Goal: Information Seeking & Learning: Learn about a topic

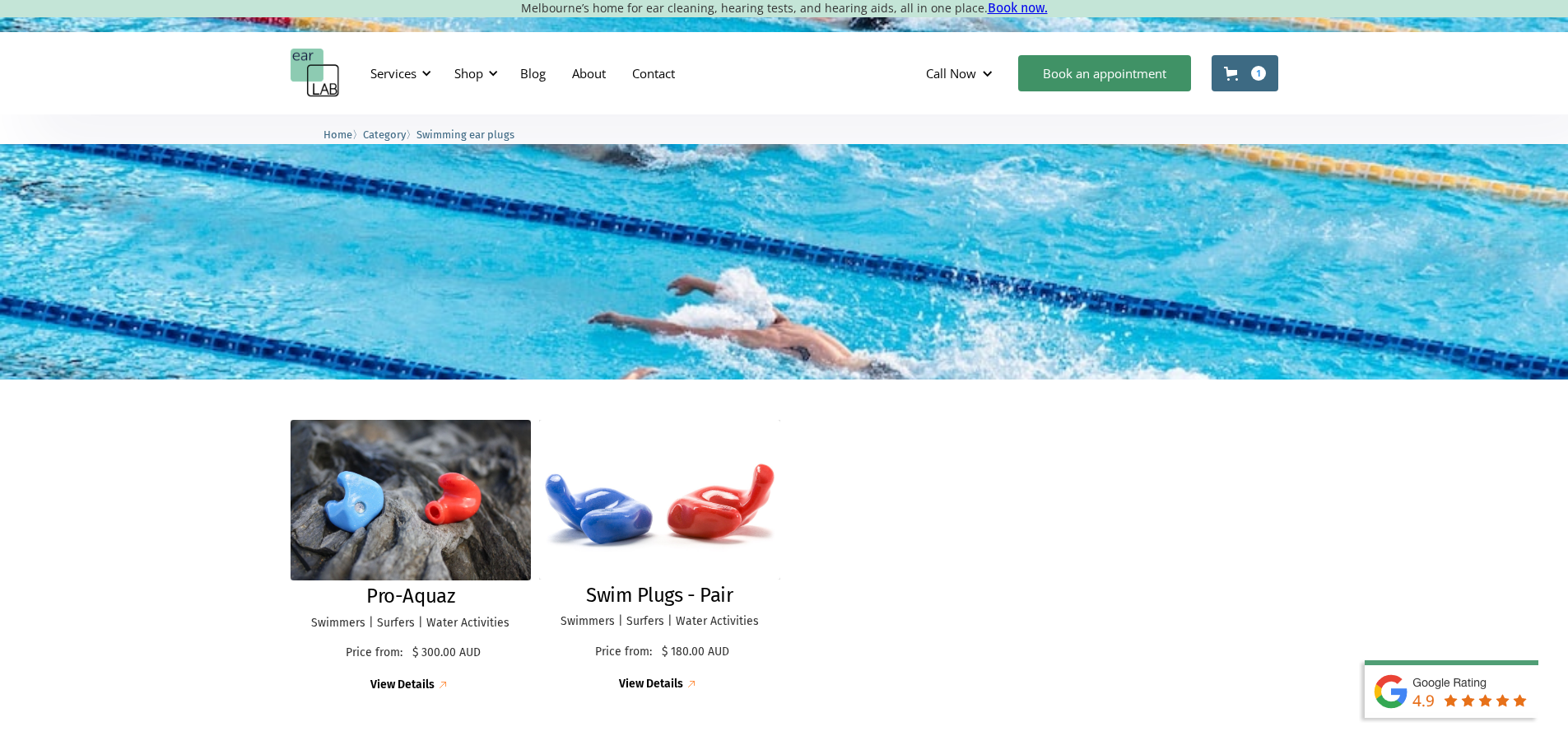
scroll to position [164, 0]
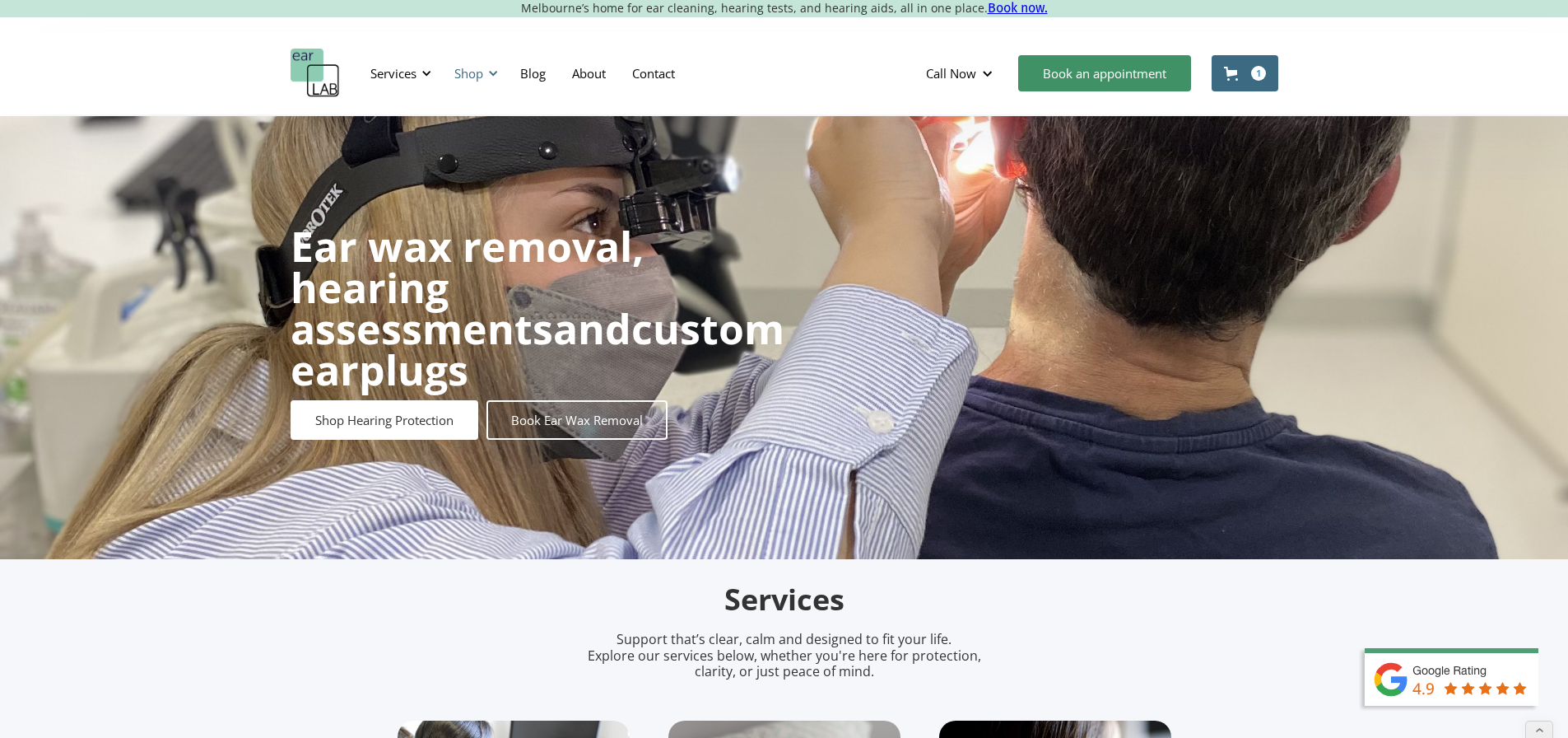
click at [475, 71] on div "Shop" at bounding box center [468, 73] width 29 height 16
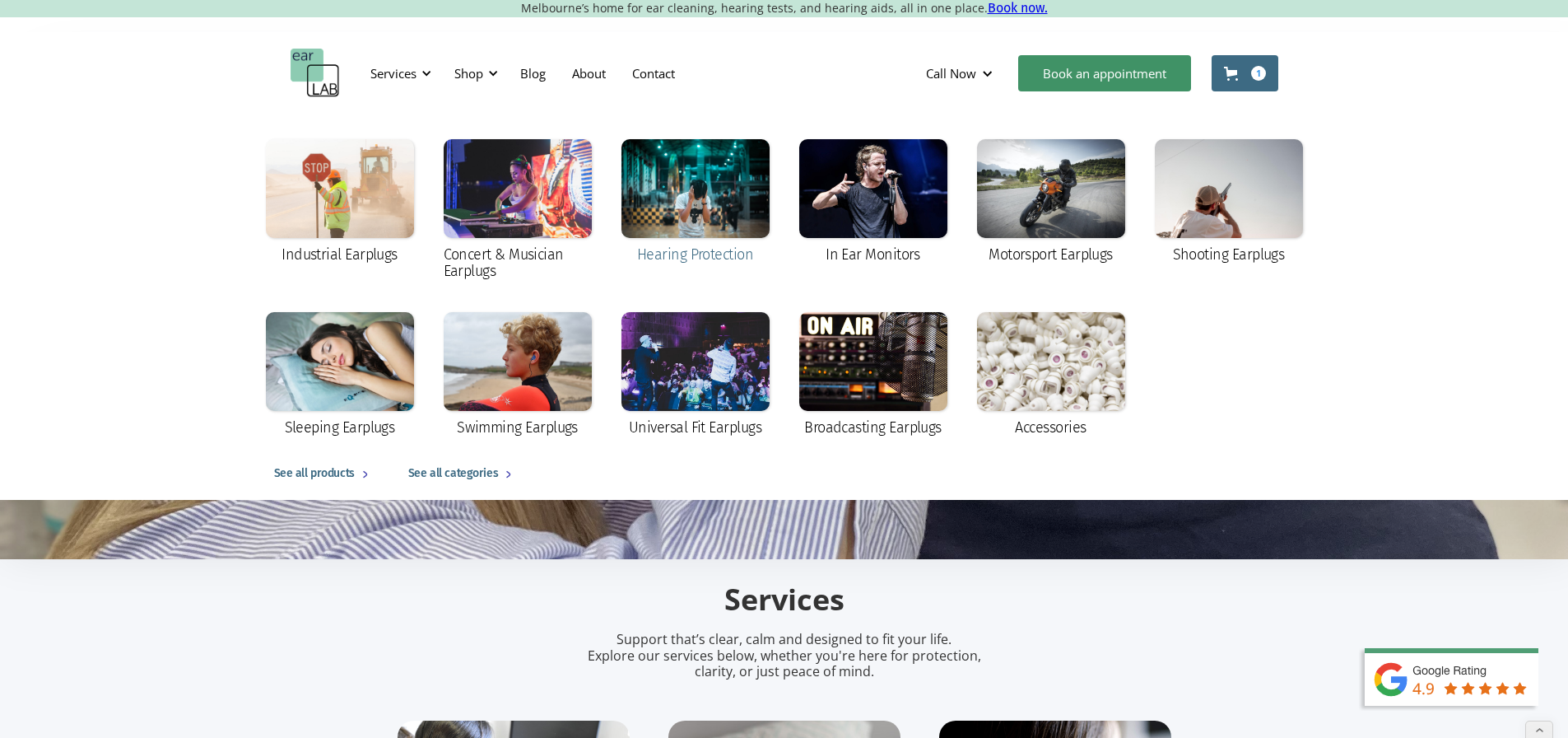
click at [676, 203] on div at bounding box center [695, 188] width 149 height 99
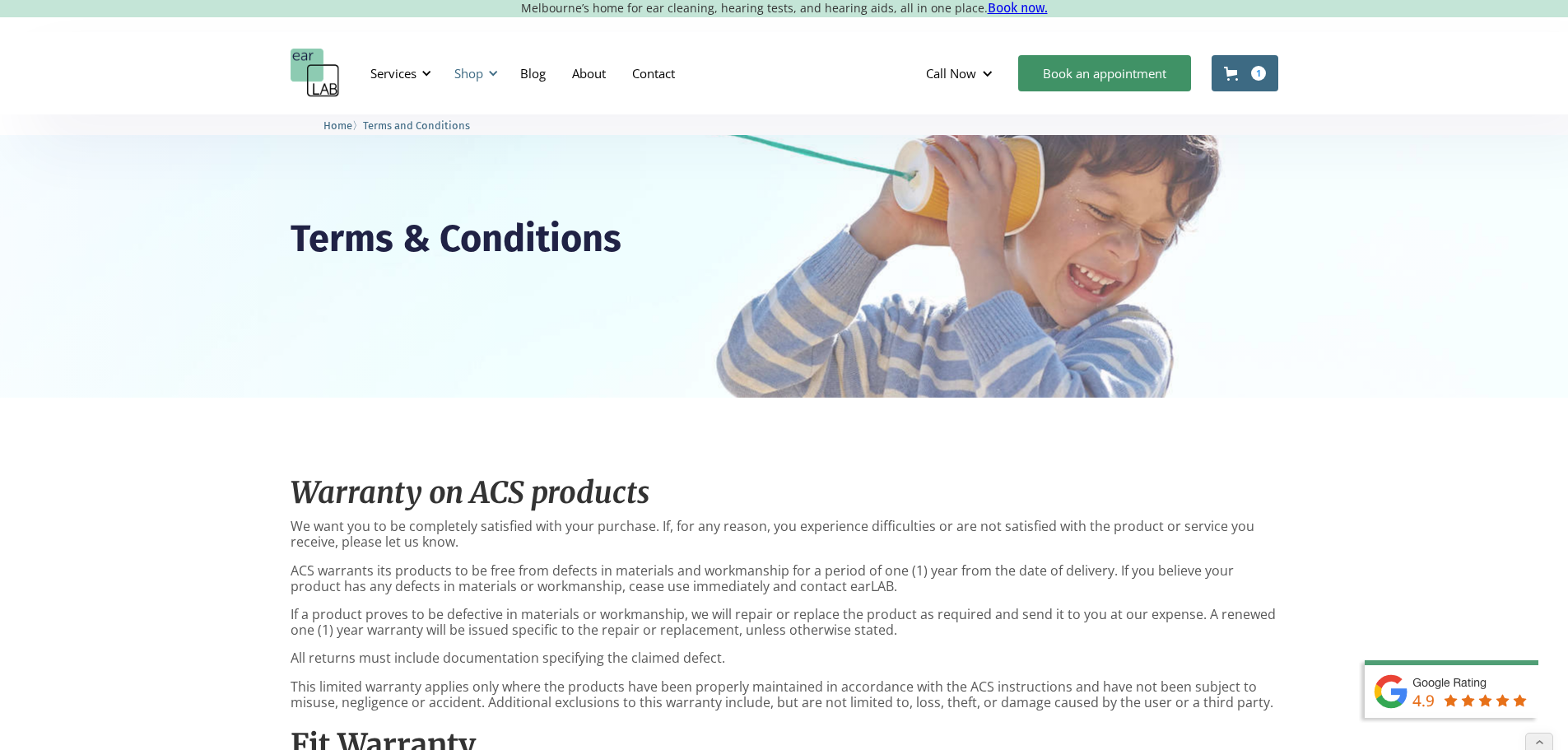
click at [479, 75] on div "Shop" at bounding box center [468, 73] width 29 height 16
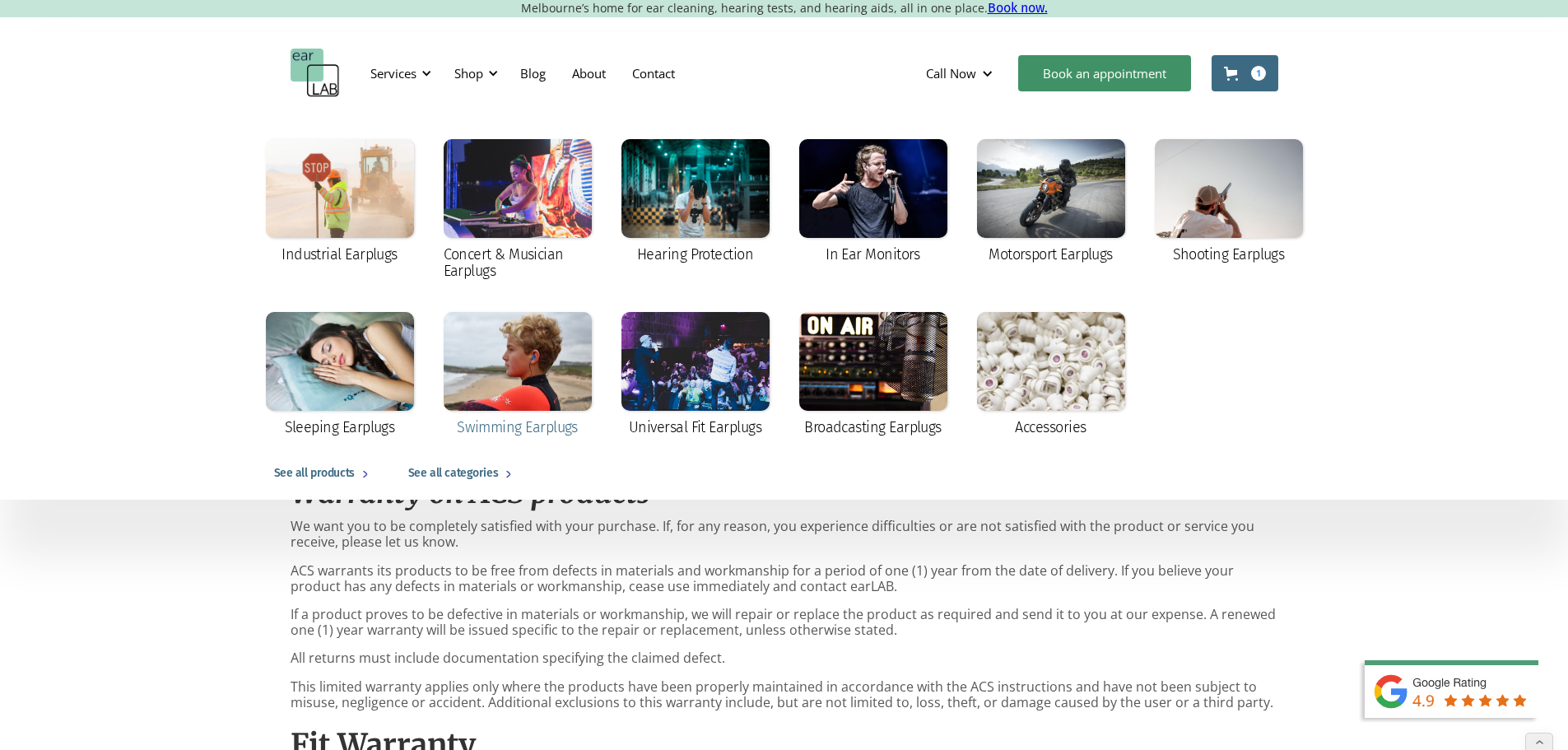
click at [497, 359] on div at bounding box center [518, 361] width 149 height 99
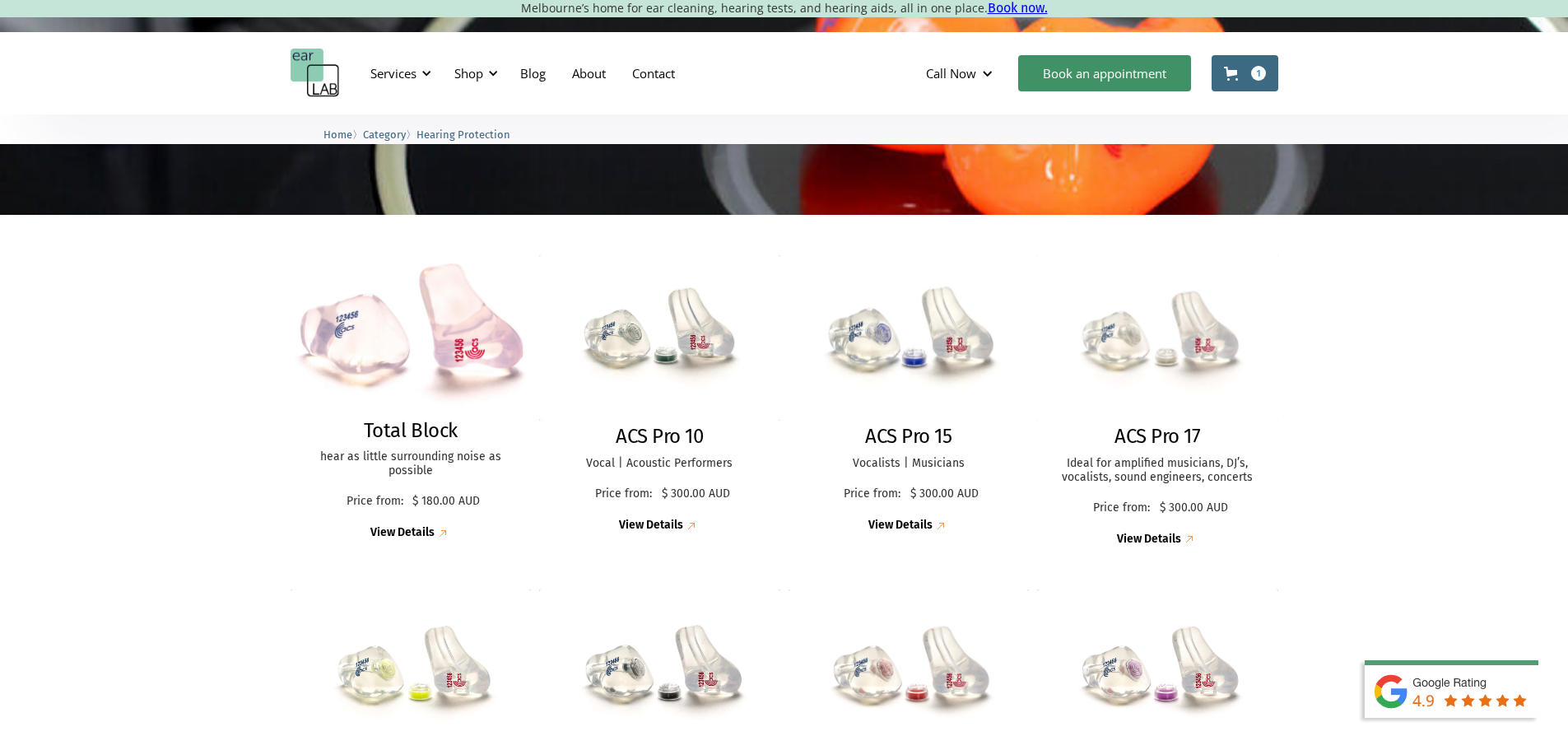
click at [1118, 349] on img at bounding box center [1158, 337] width 242 height 166
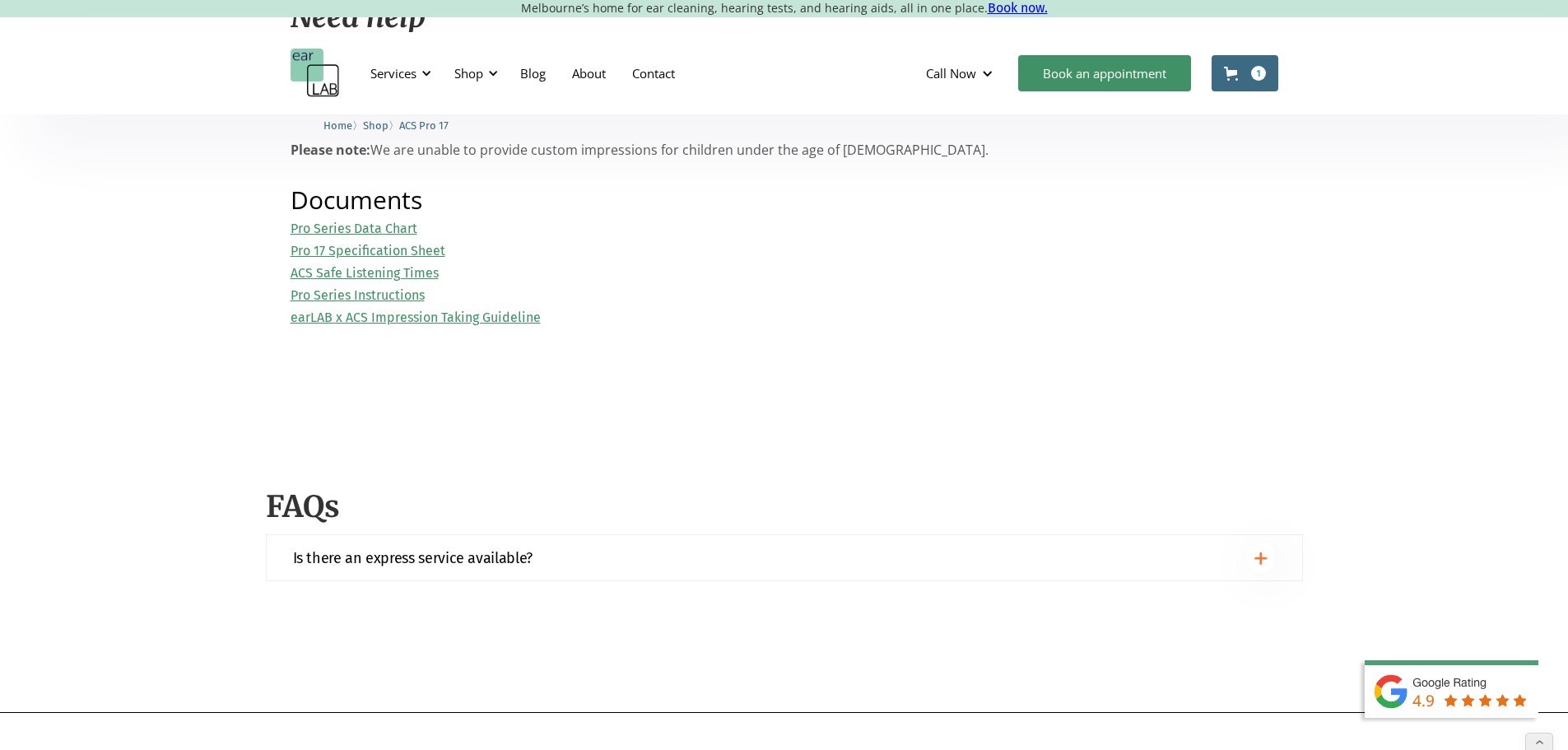
scroll to position [1811, 0]
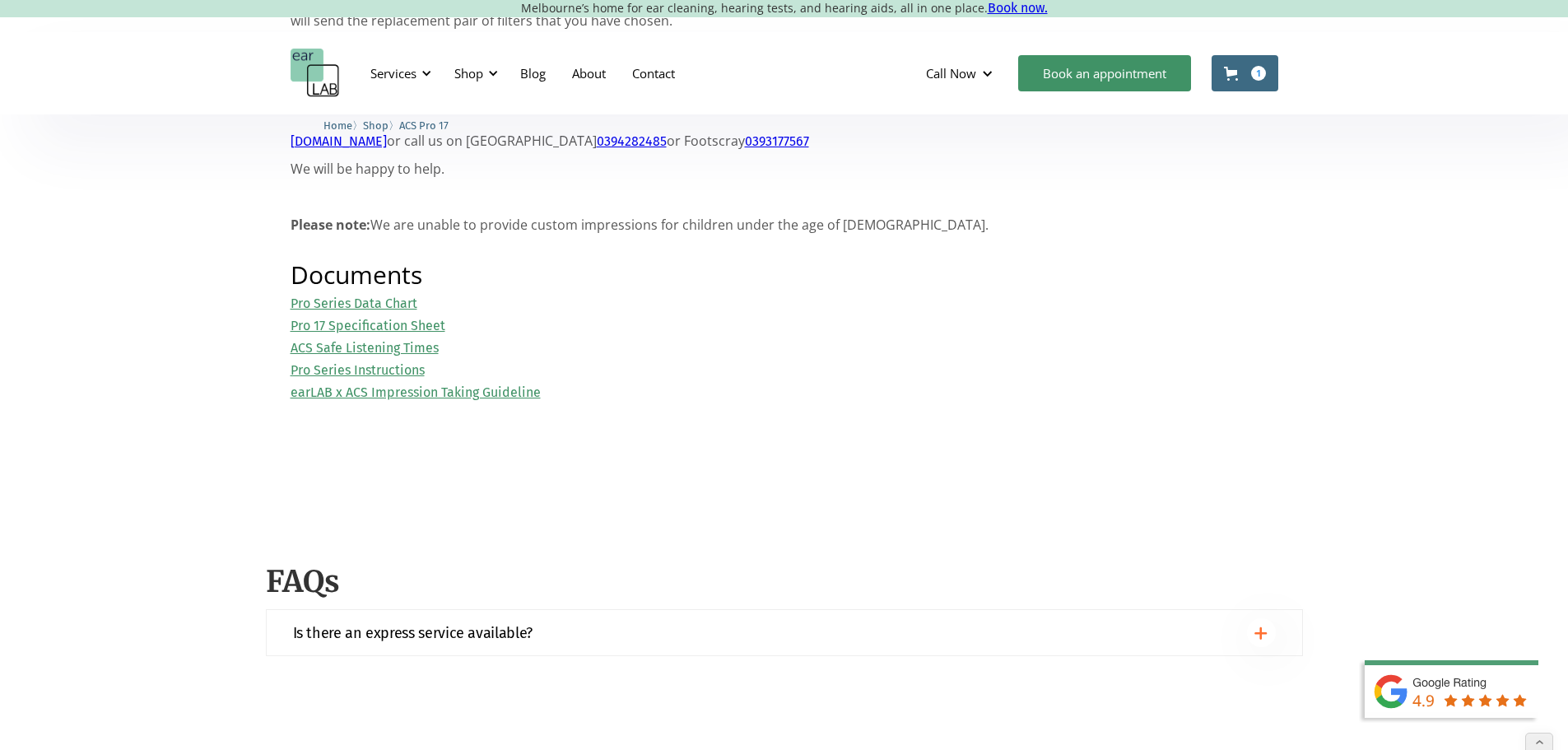
click at [382, 334] on link "Pro 17 Specification Sheet" at bounding box center [367, 326] width 155 height 16
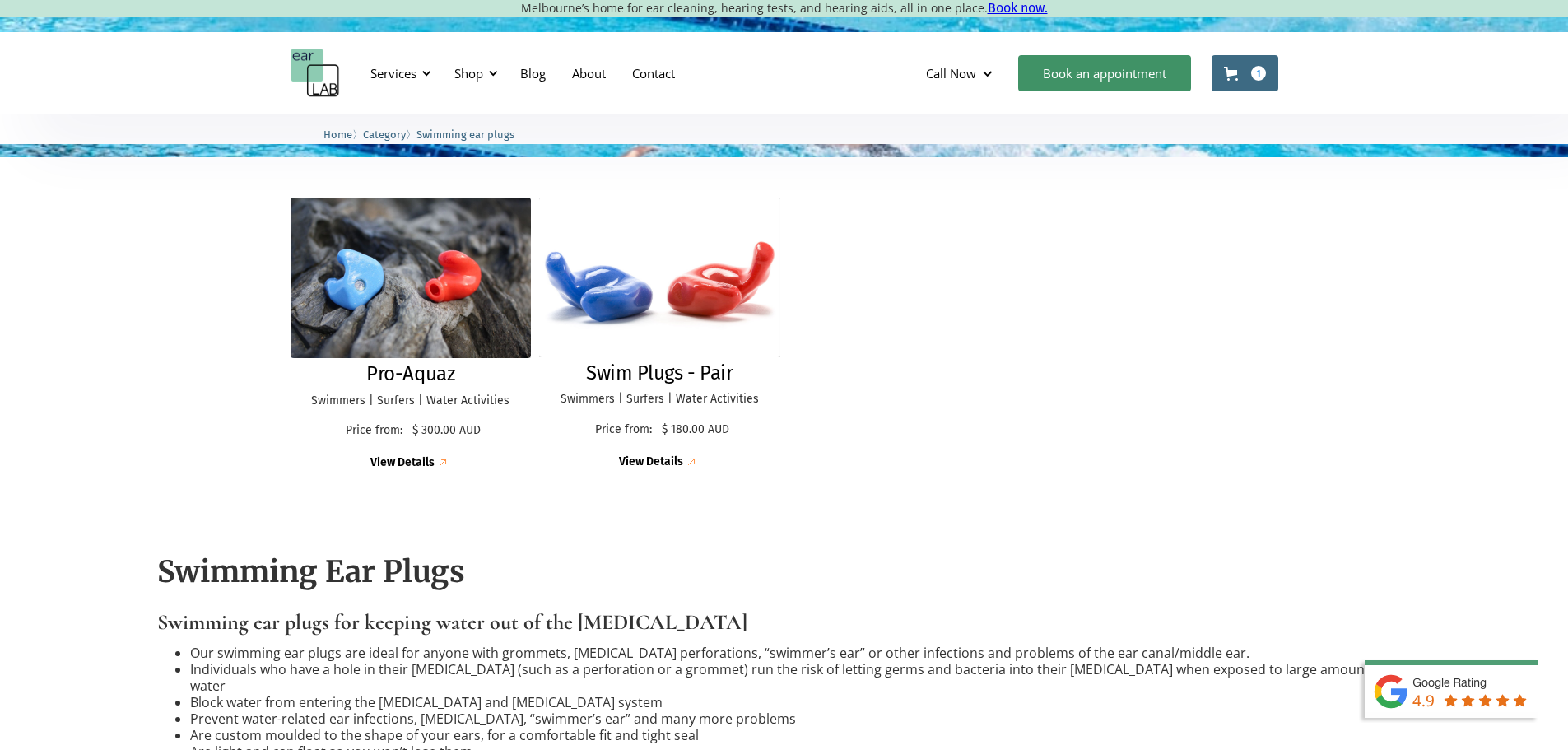
scroll to position [576, 0]
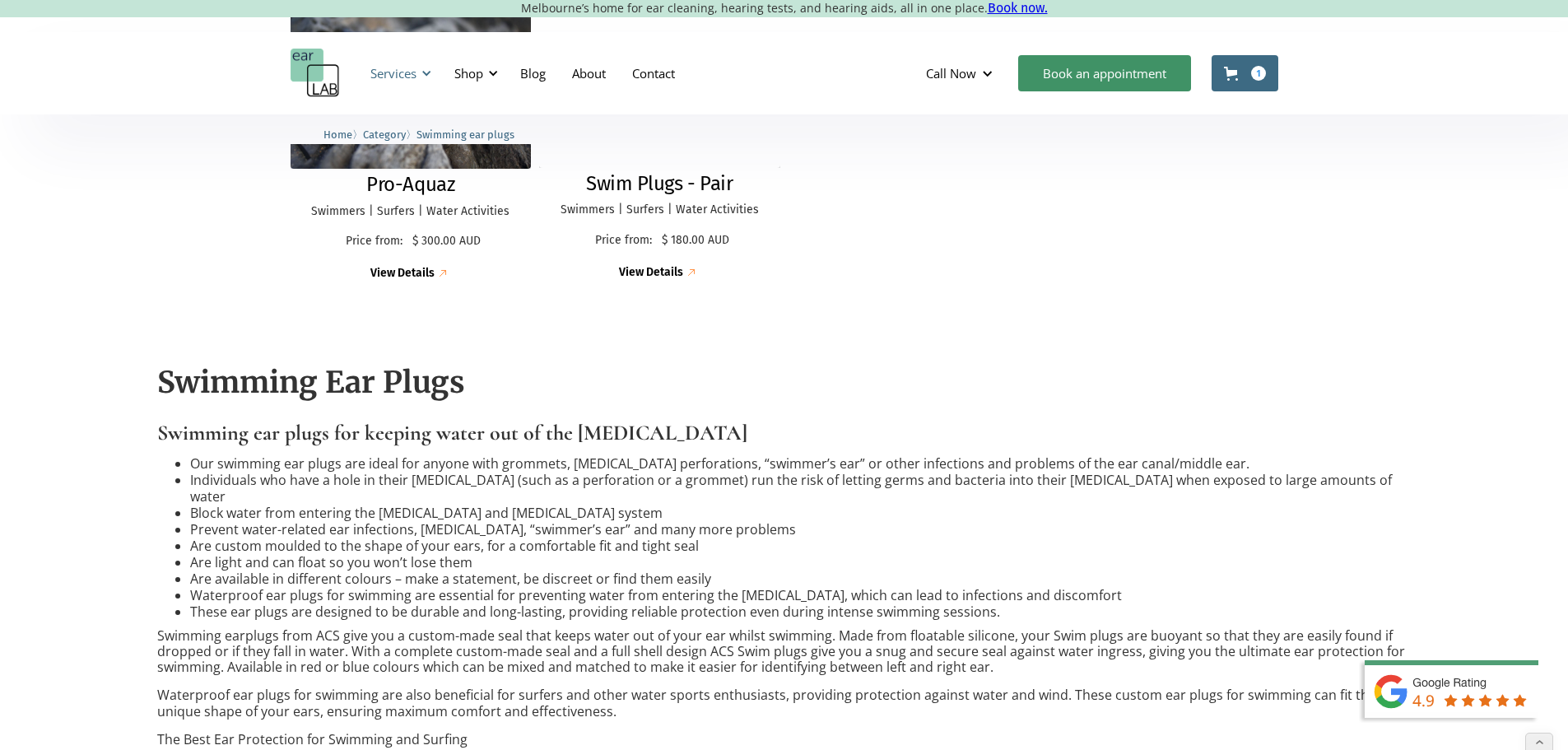
click at [411, 69] on div "Services" at bounding box center [393, 73] width 46 height 16
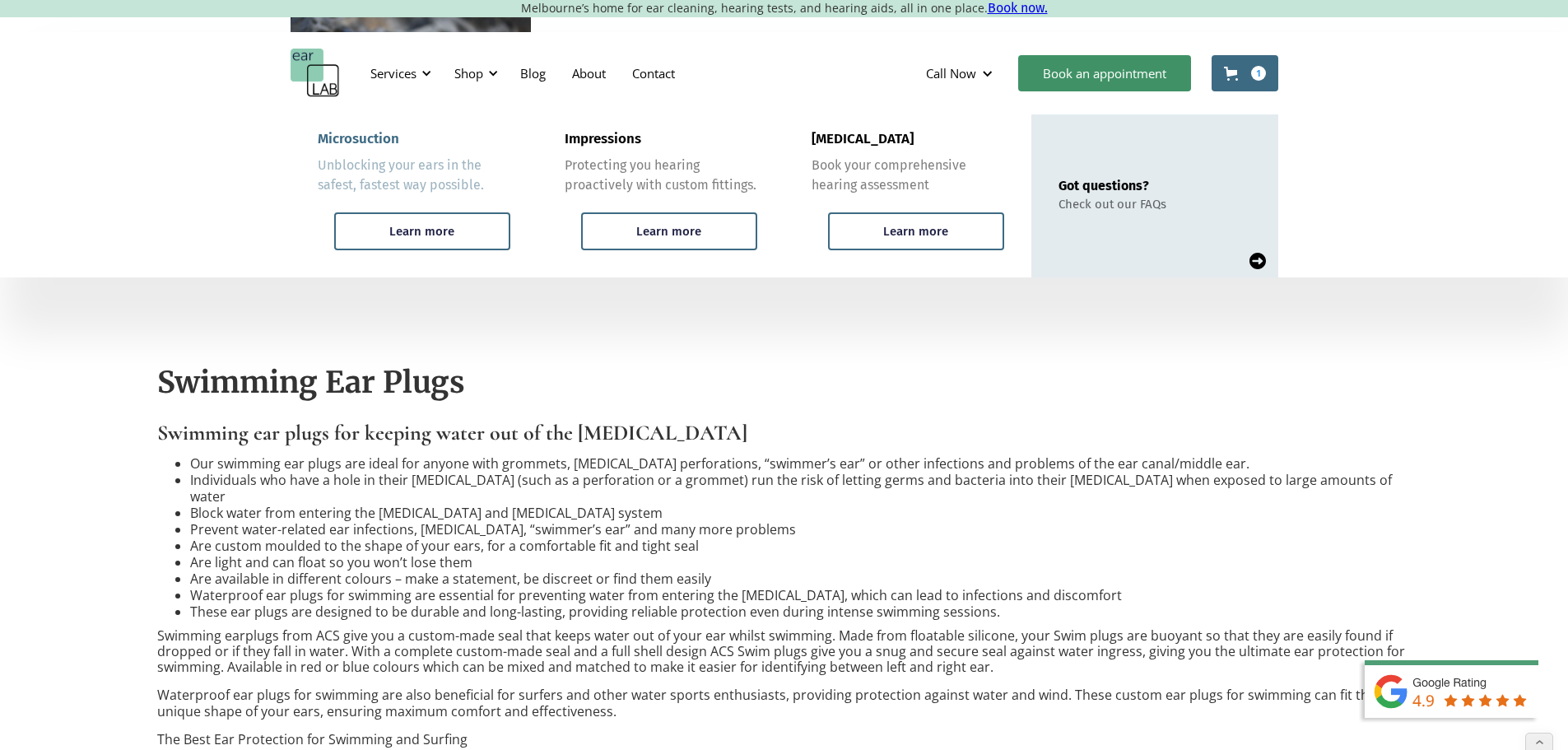
click at [388, 137] on div "Microsuction" at bounding box center [359, 138] width 81 height 16
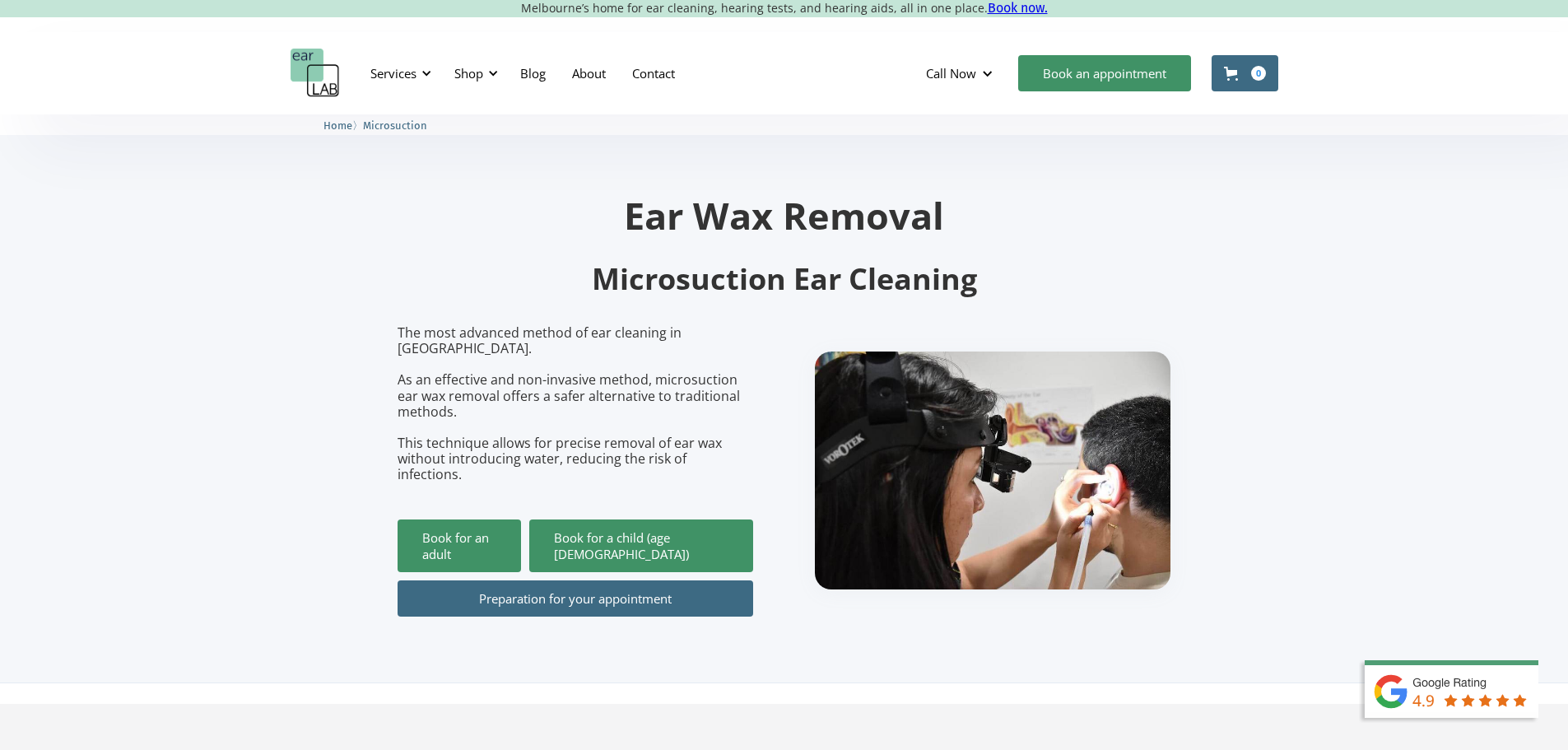
click at [409, 77] on div "Services" at bounding box center [393, 73] width 46 height 16
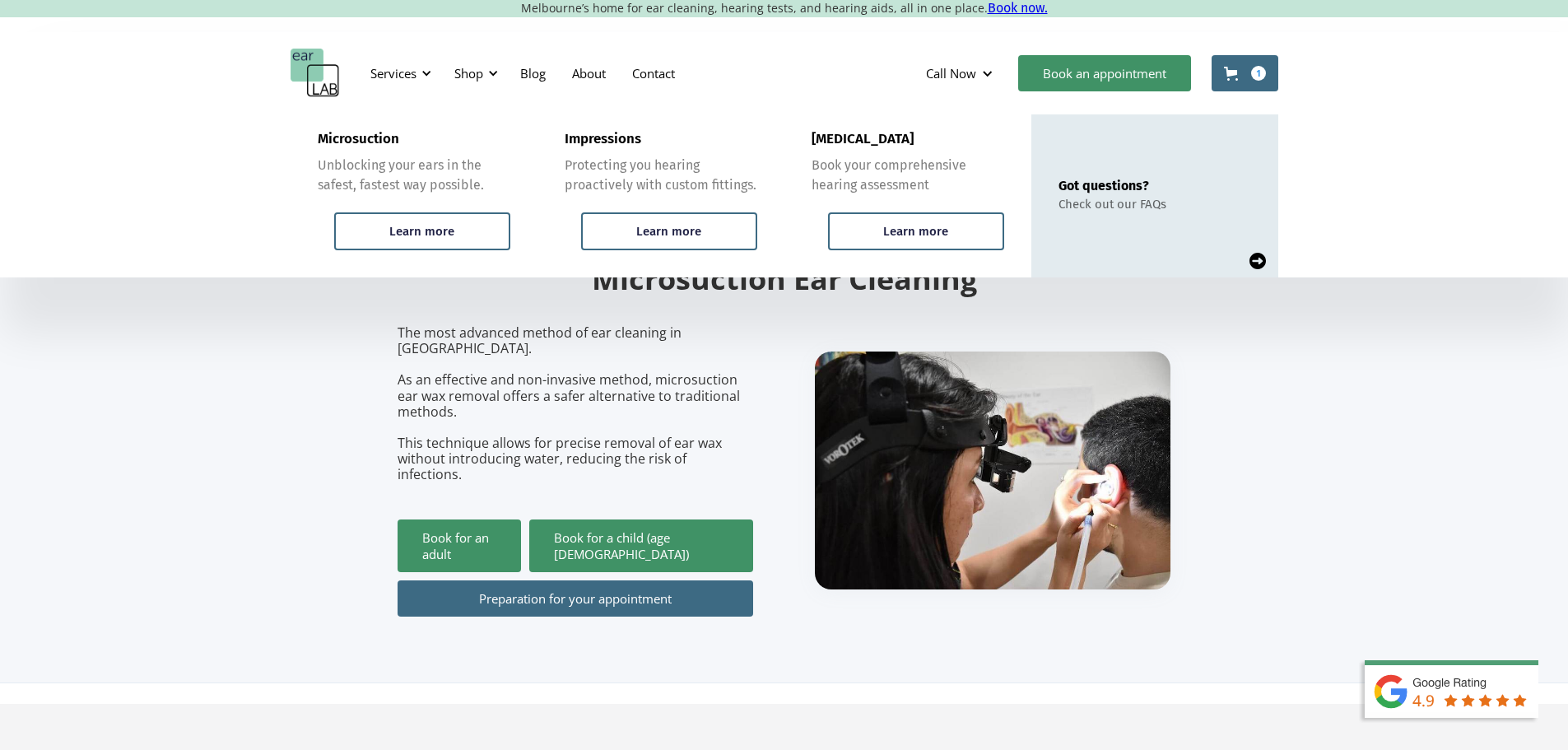
click at [1257, 260] on img at bounding box center [1257, 261] width 16 height 16
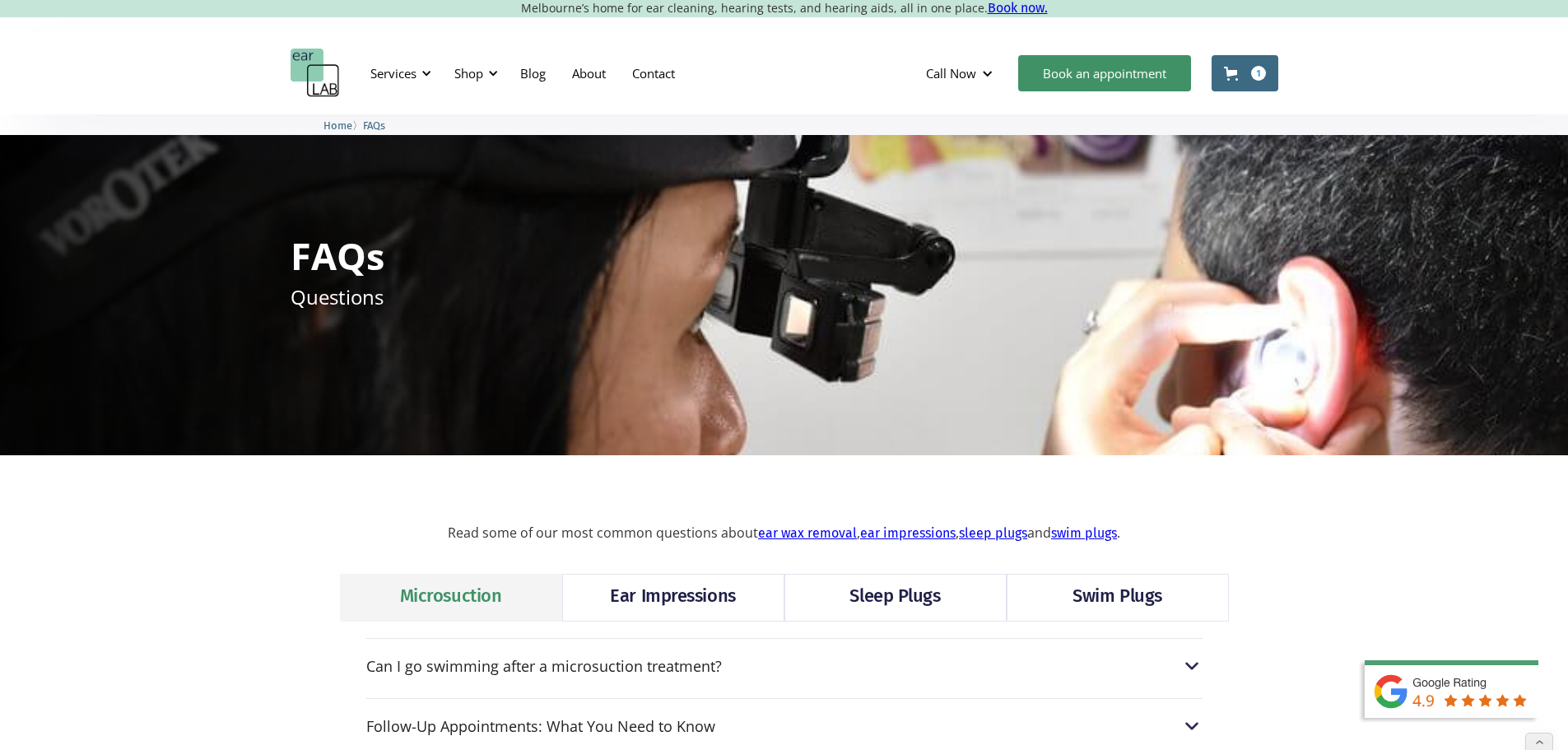
click at [942, 593] on link "Sleep Plugs" at bounding box center [895, 597] width 222 height 48
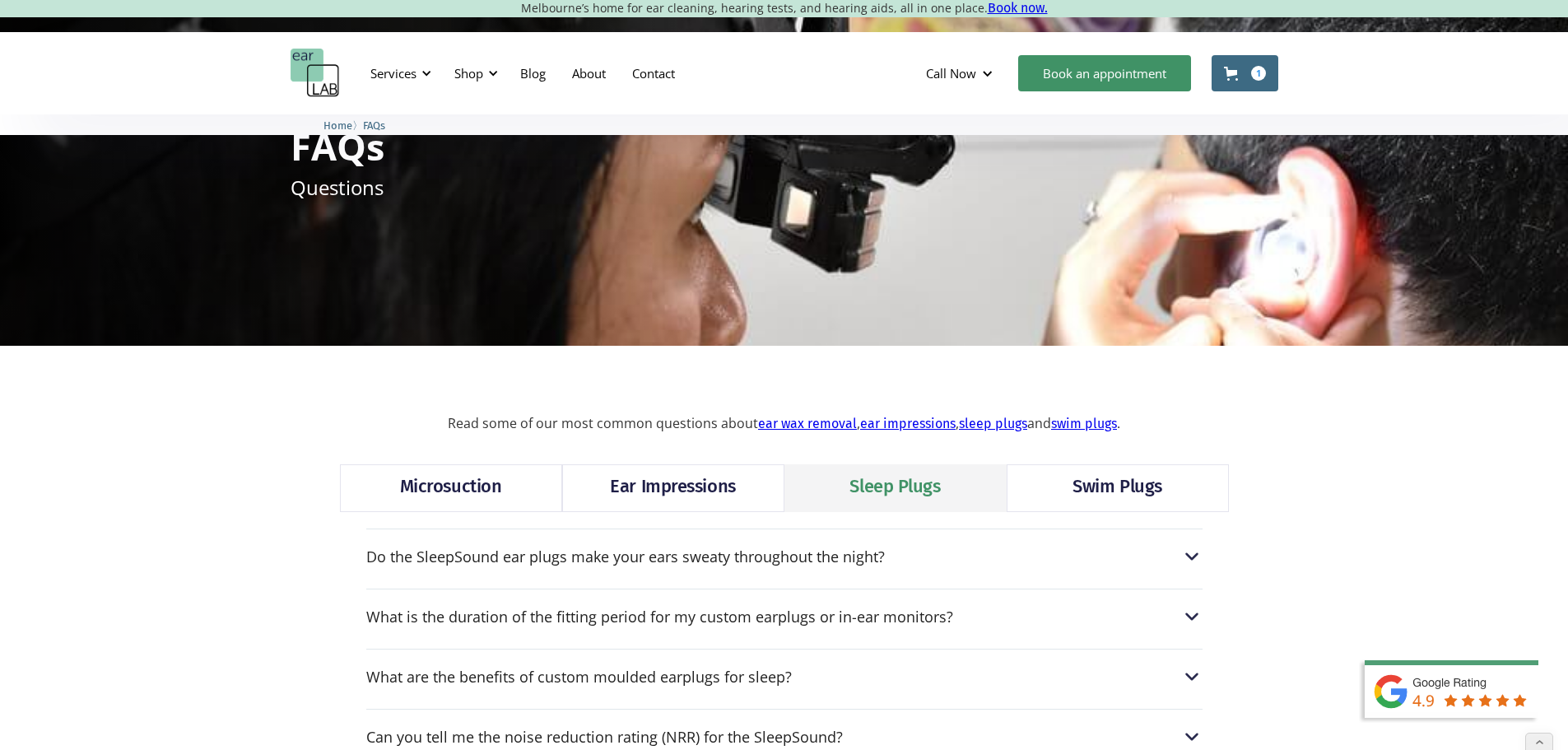
scroll to position [329, 0]
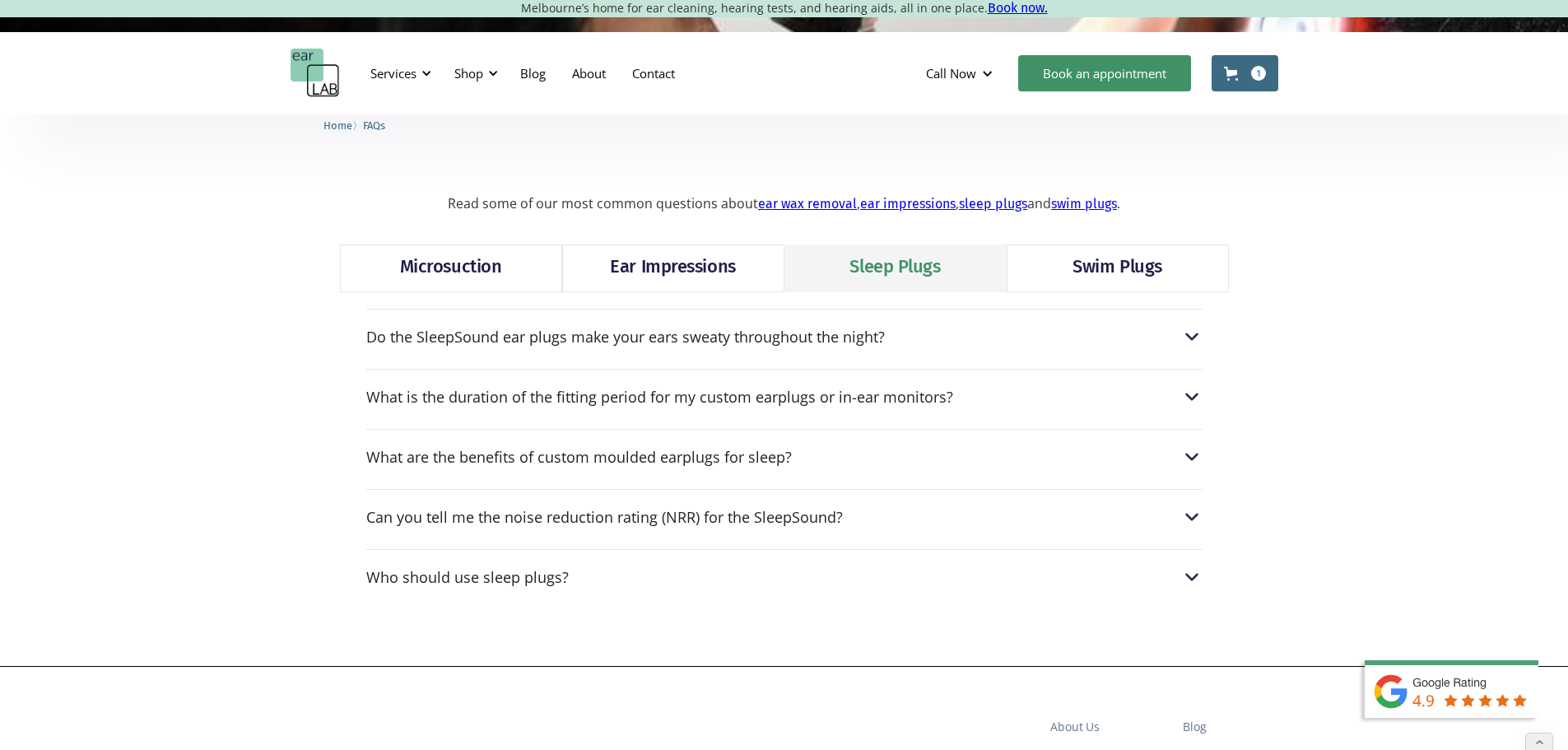
click at [1111, 261] on div "Swim Plugs" at bounding box center [1117, 266] width 90 height 26
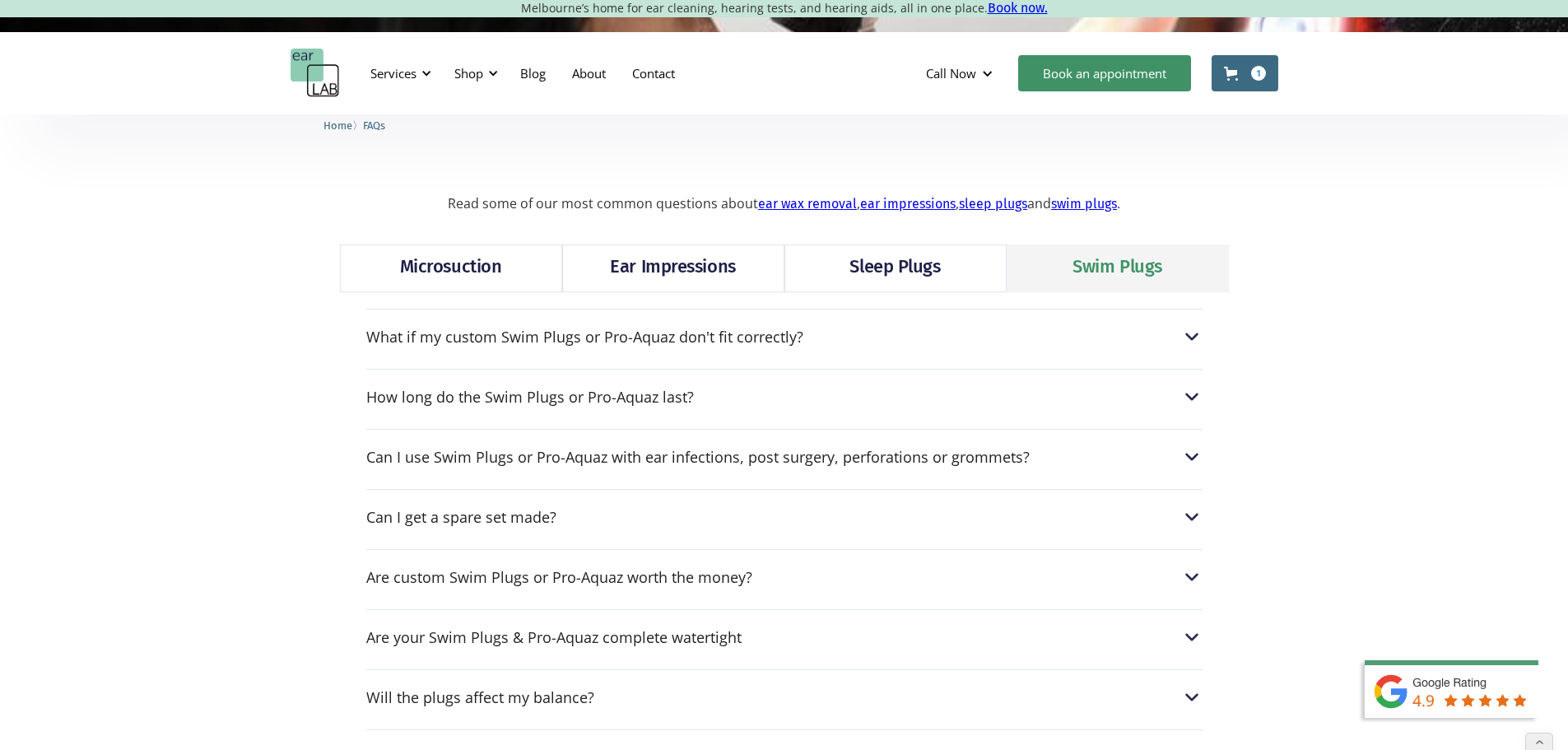
scroll to position [0, 0]
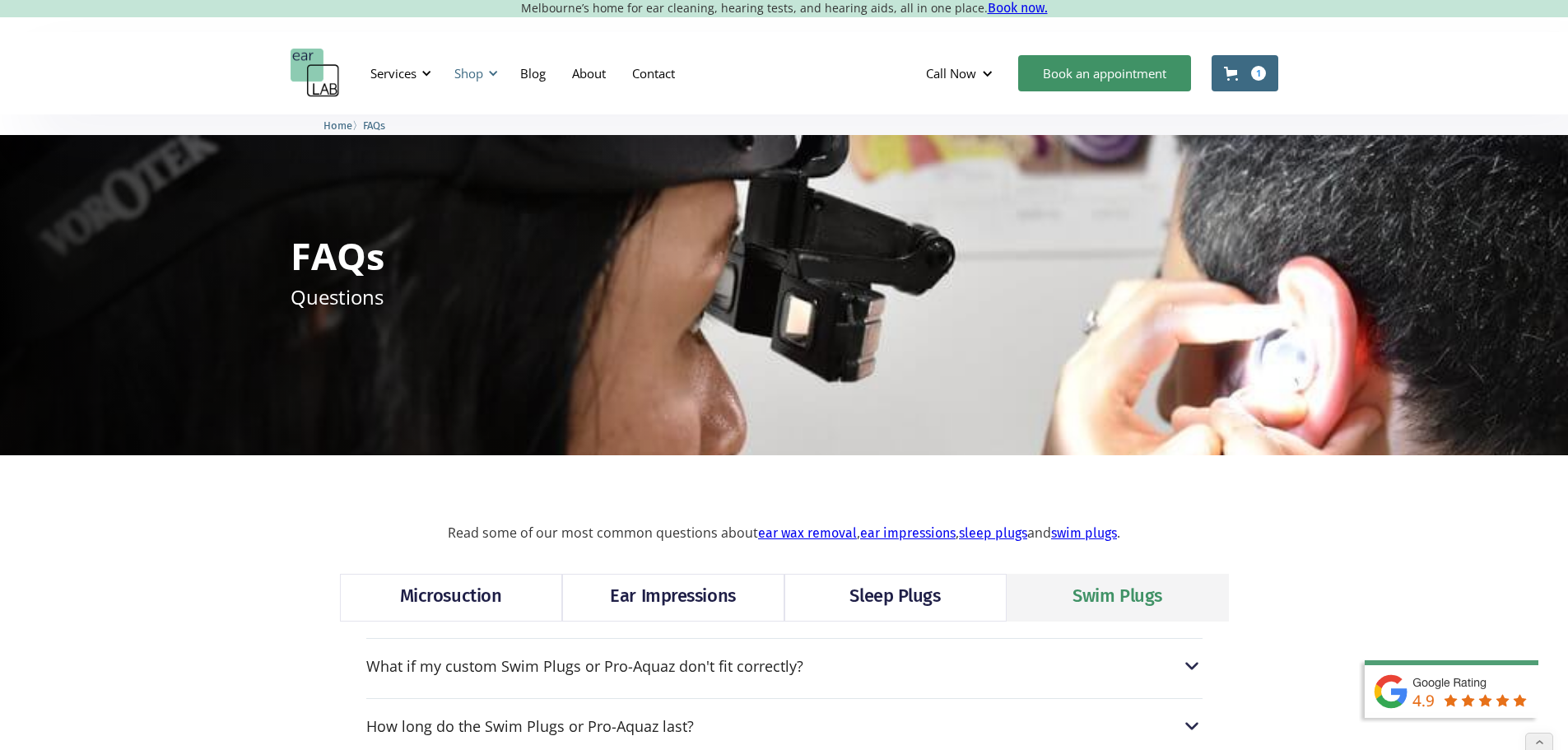
click at [492, 75] on div at bounding box center [492, 73] width 11 height 11
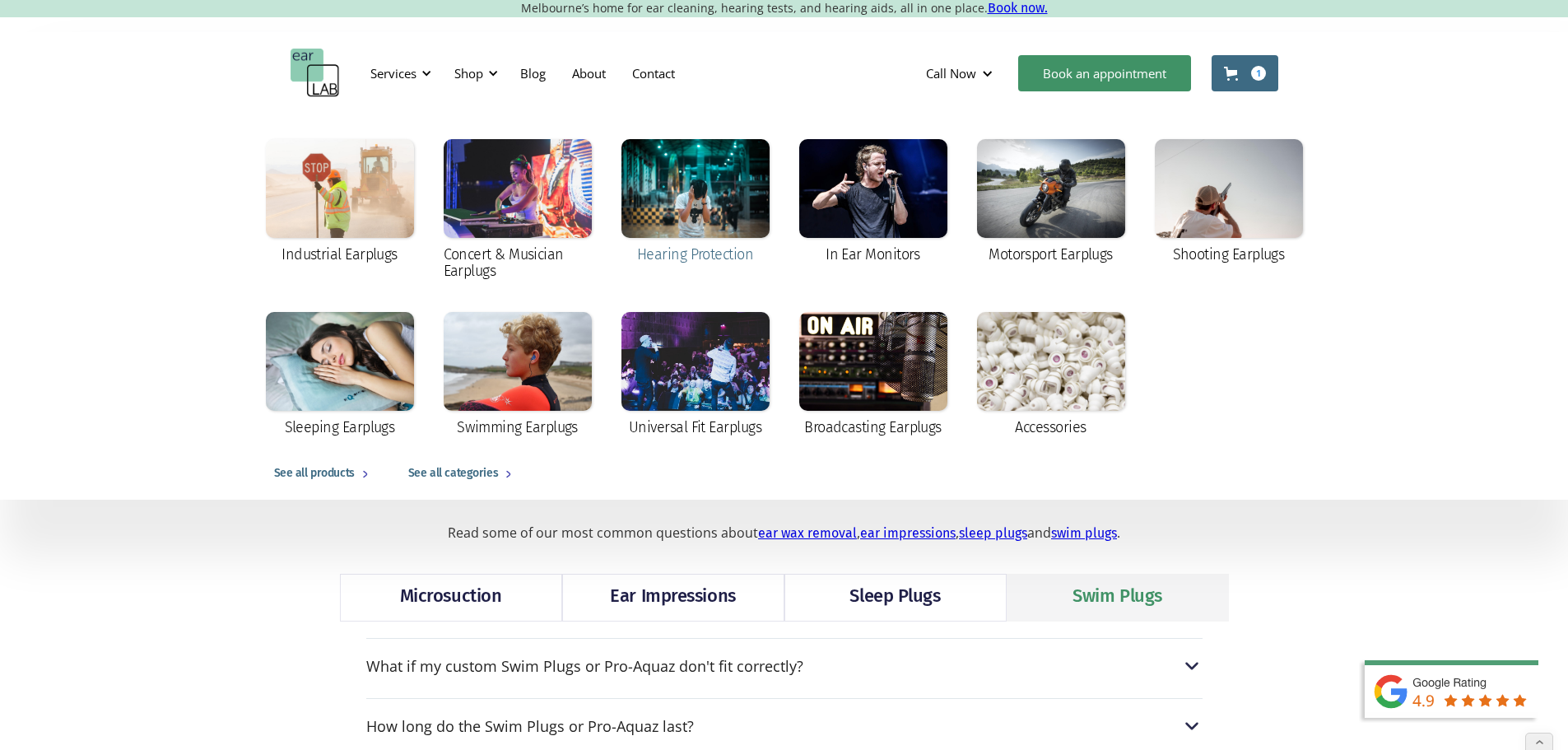
click at [710, 212] on div at bounding box center [695, 188] width 149 height 99
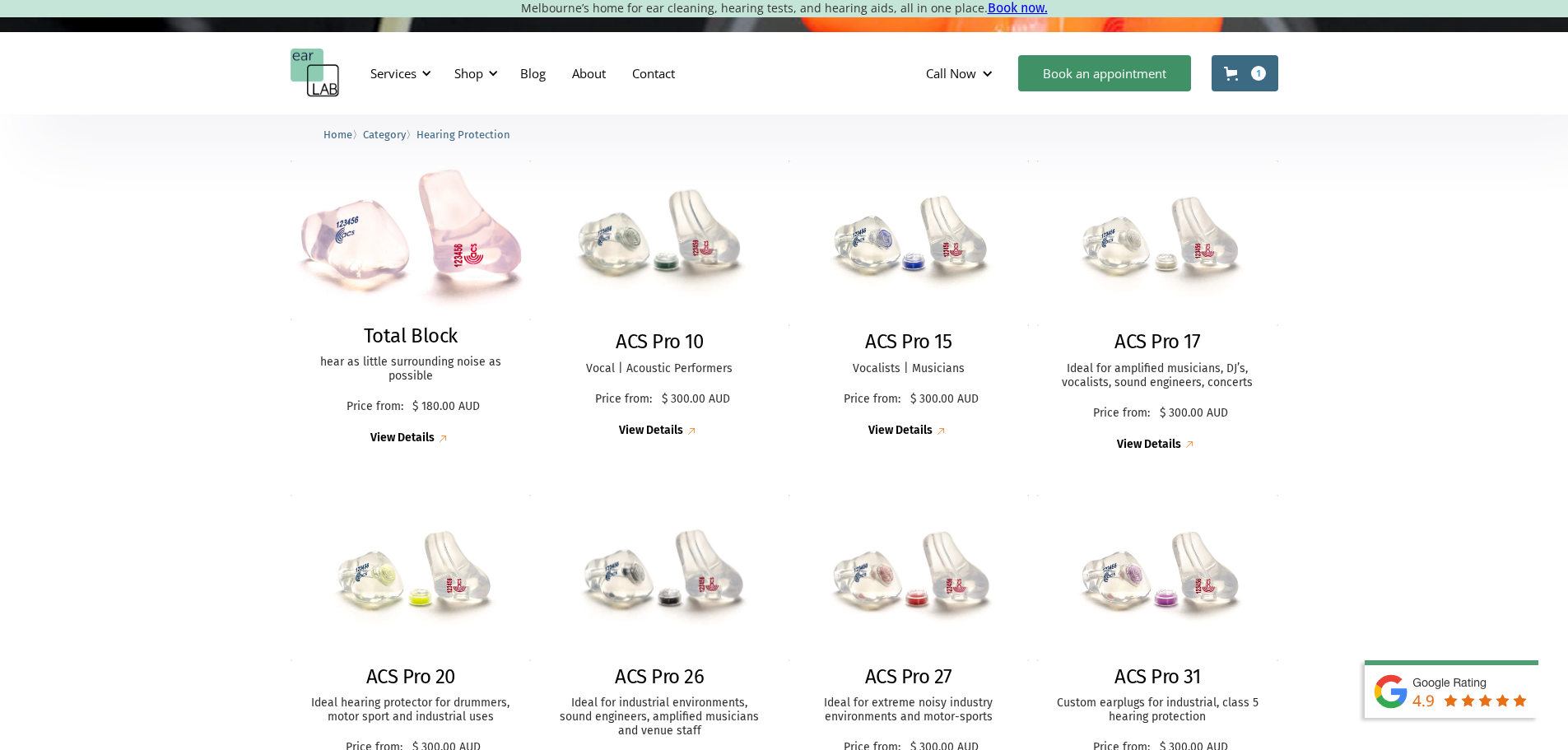
scroll to position [494, 0]
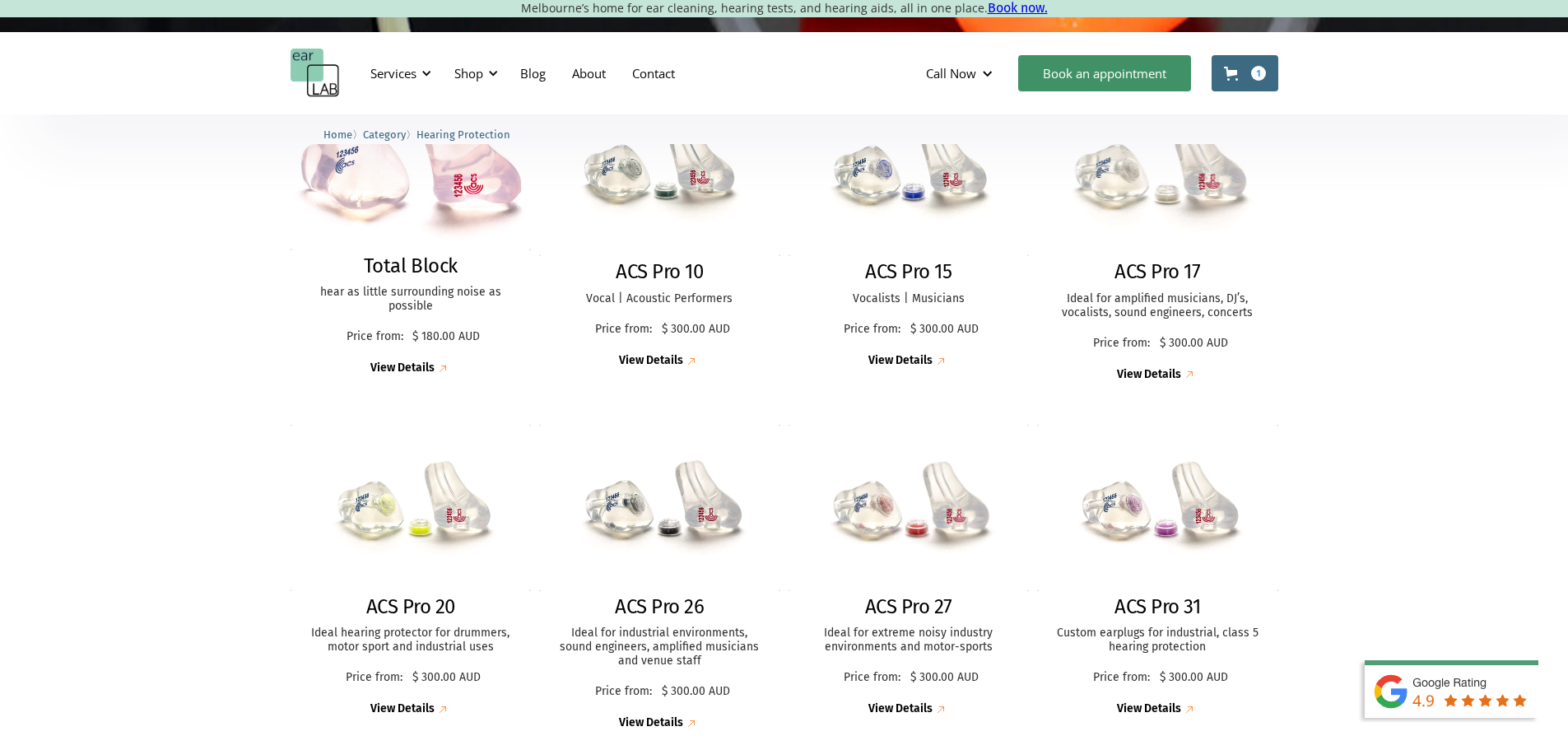
click at [1157, 187] on img at bounding box center [1157, 173] width 265 height 182
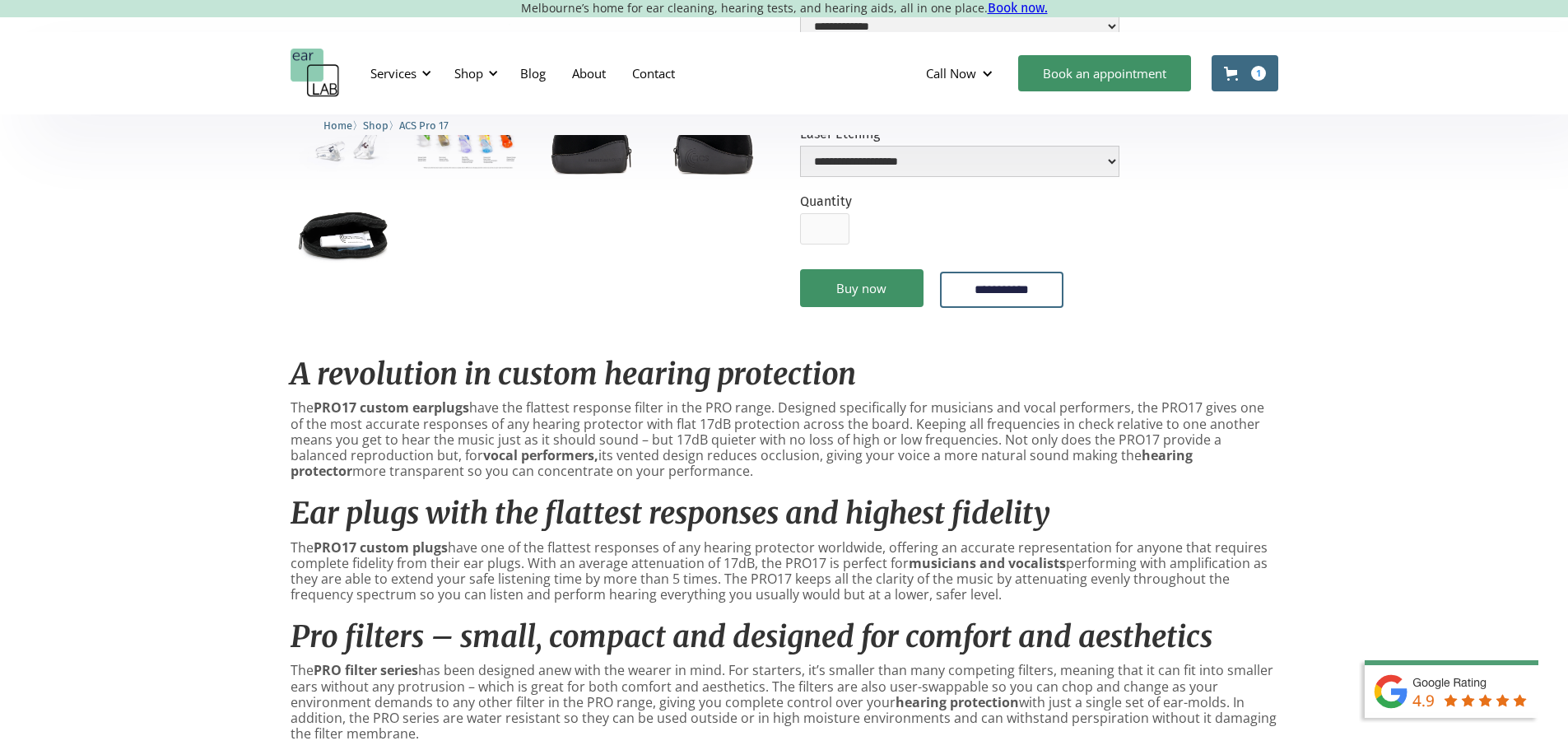
scroll to position [494, 0]
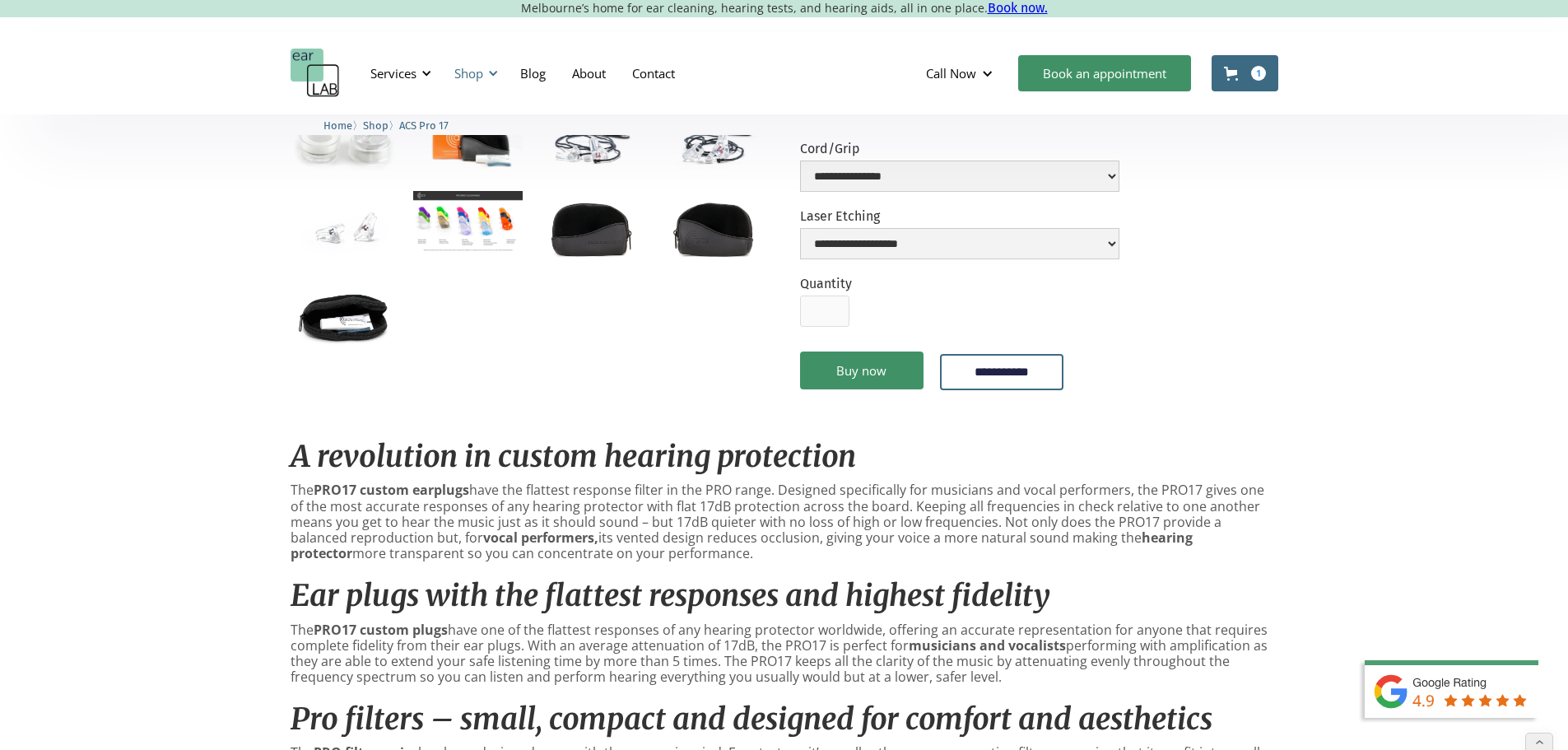
click at [479, 79] on div "Shop" at bounding box center [468, 73] width 29 height 16
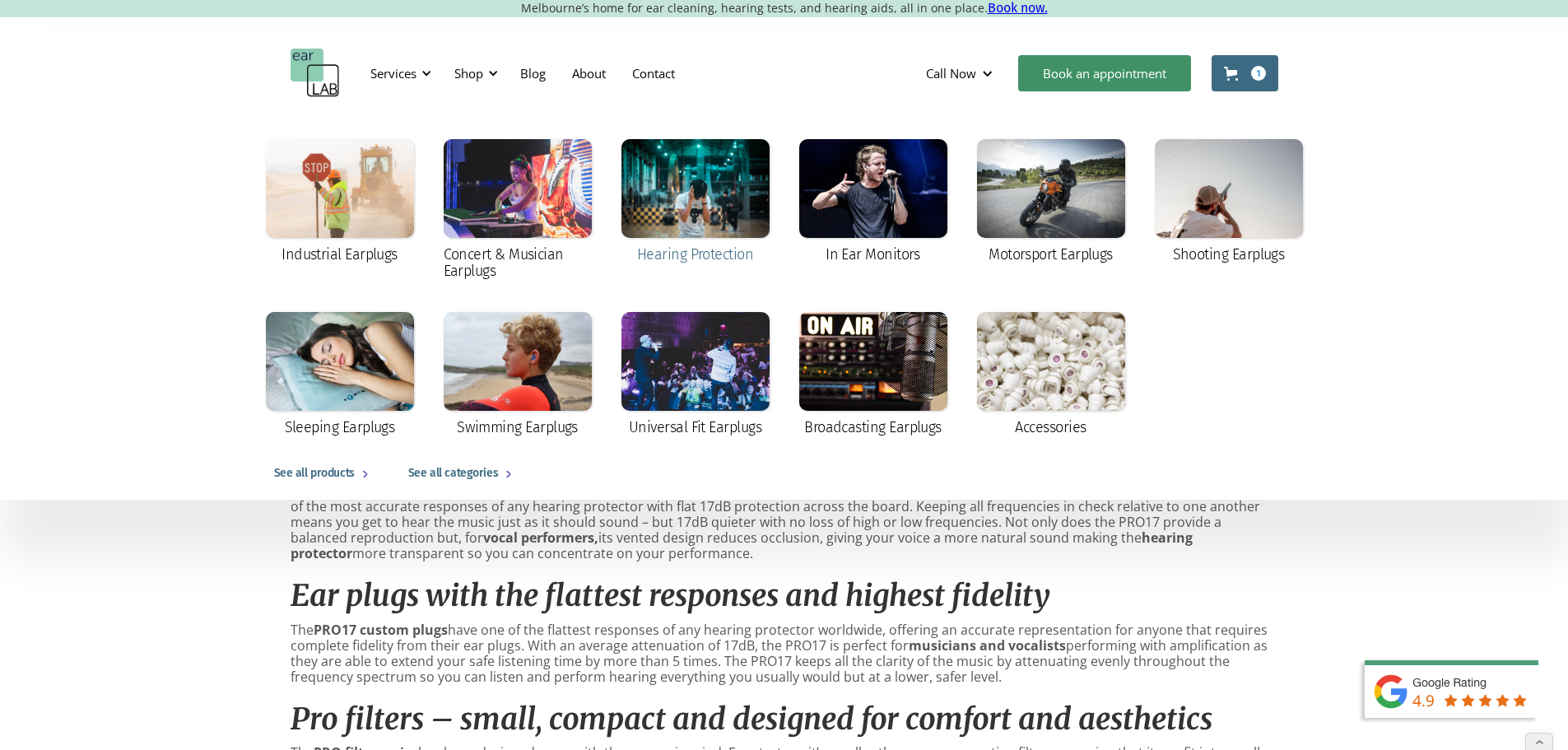
click at [723, 207] on div at bounding box center [695, 188] width 149 height 99
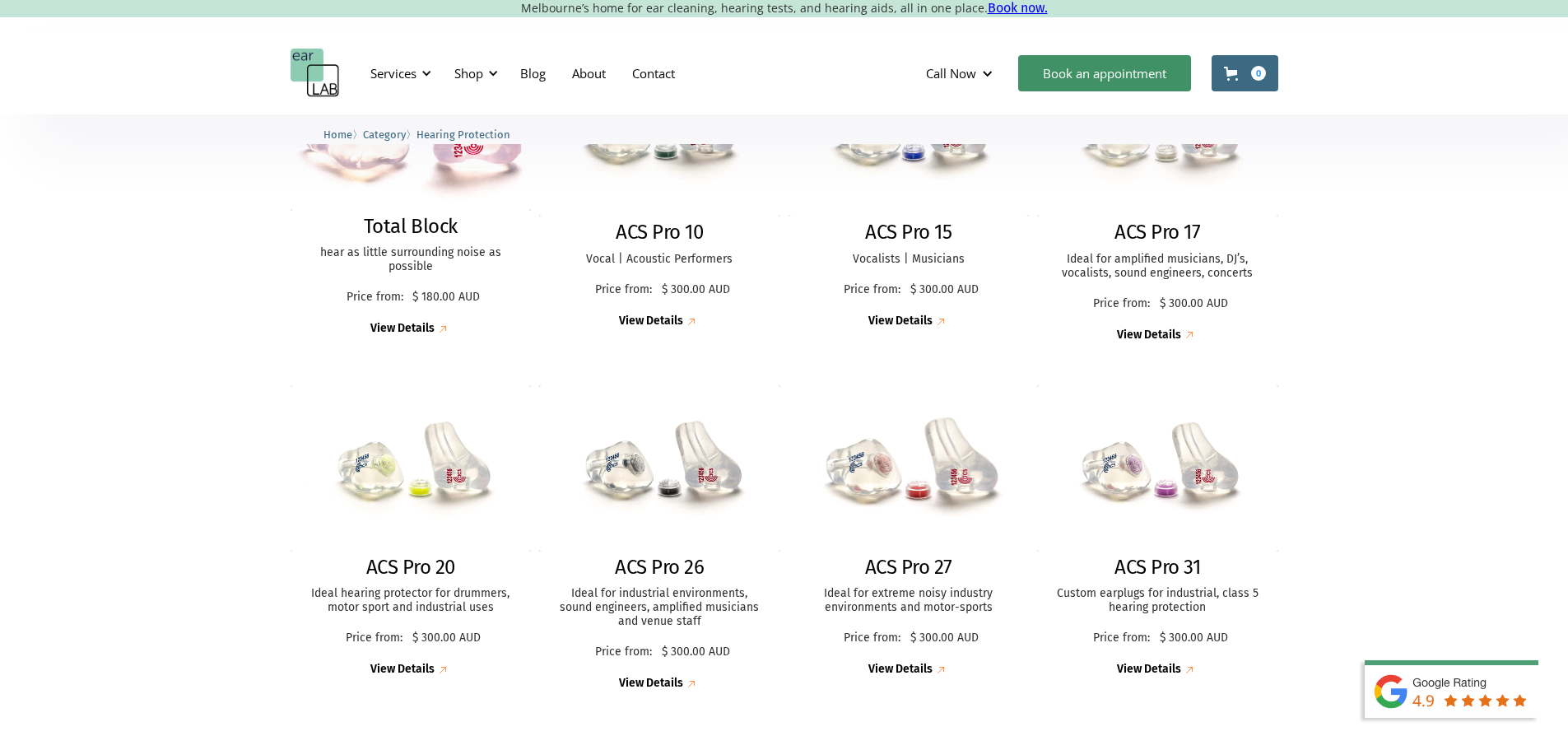
scroll to position [576, 0]
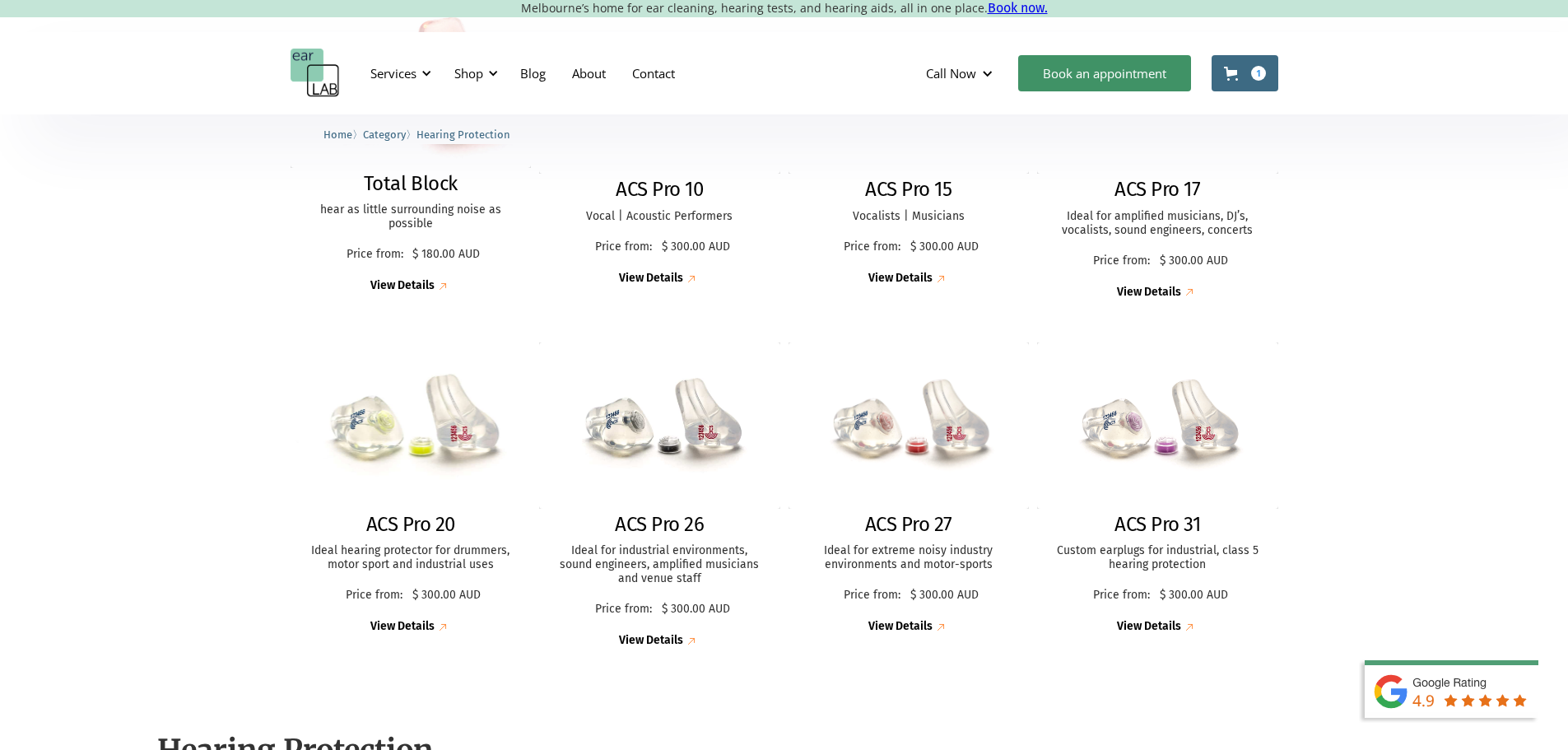
click at [371, 446] on img at bounding box center [410, 425] width 265 height 182
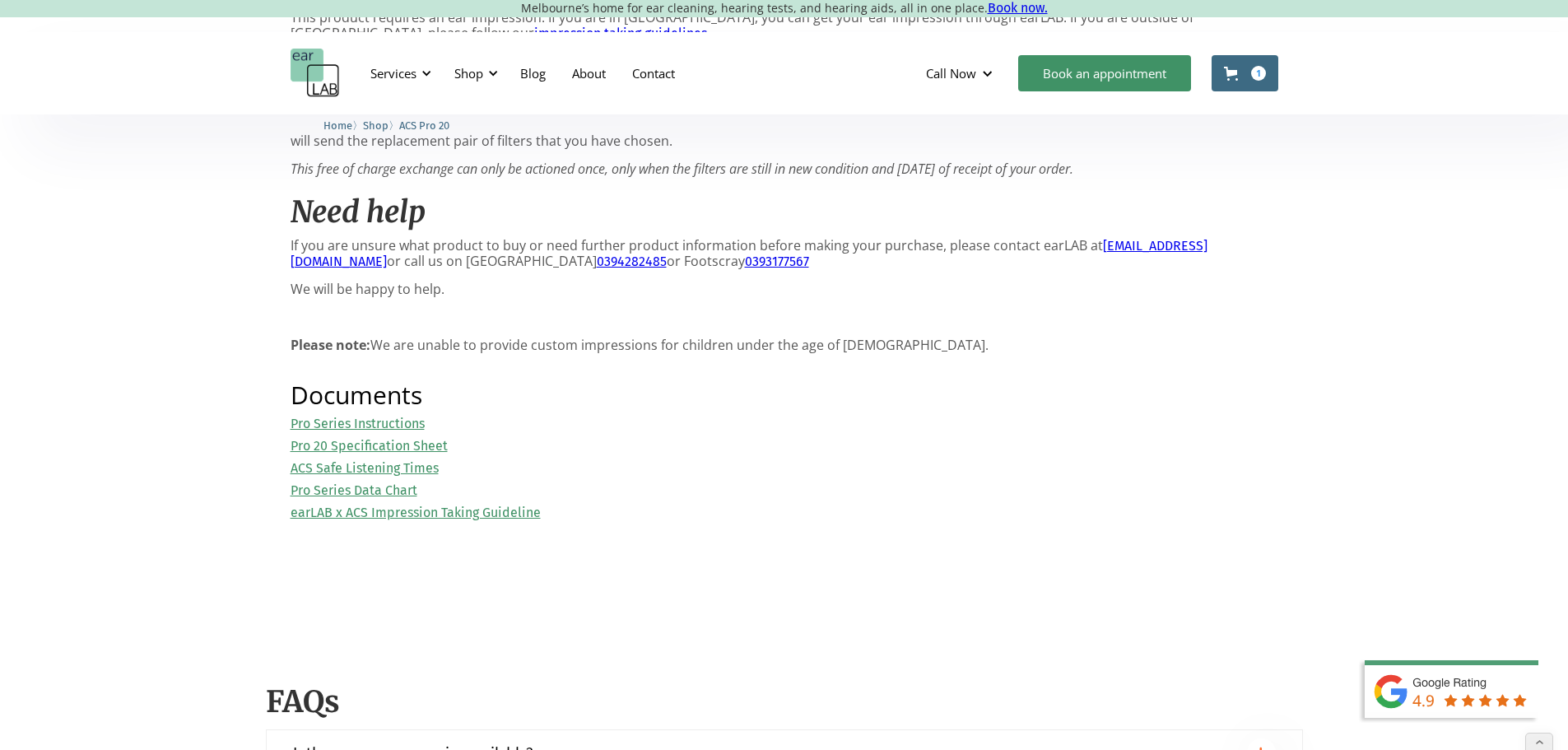
scroll to position [1811, 0]
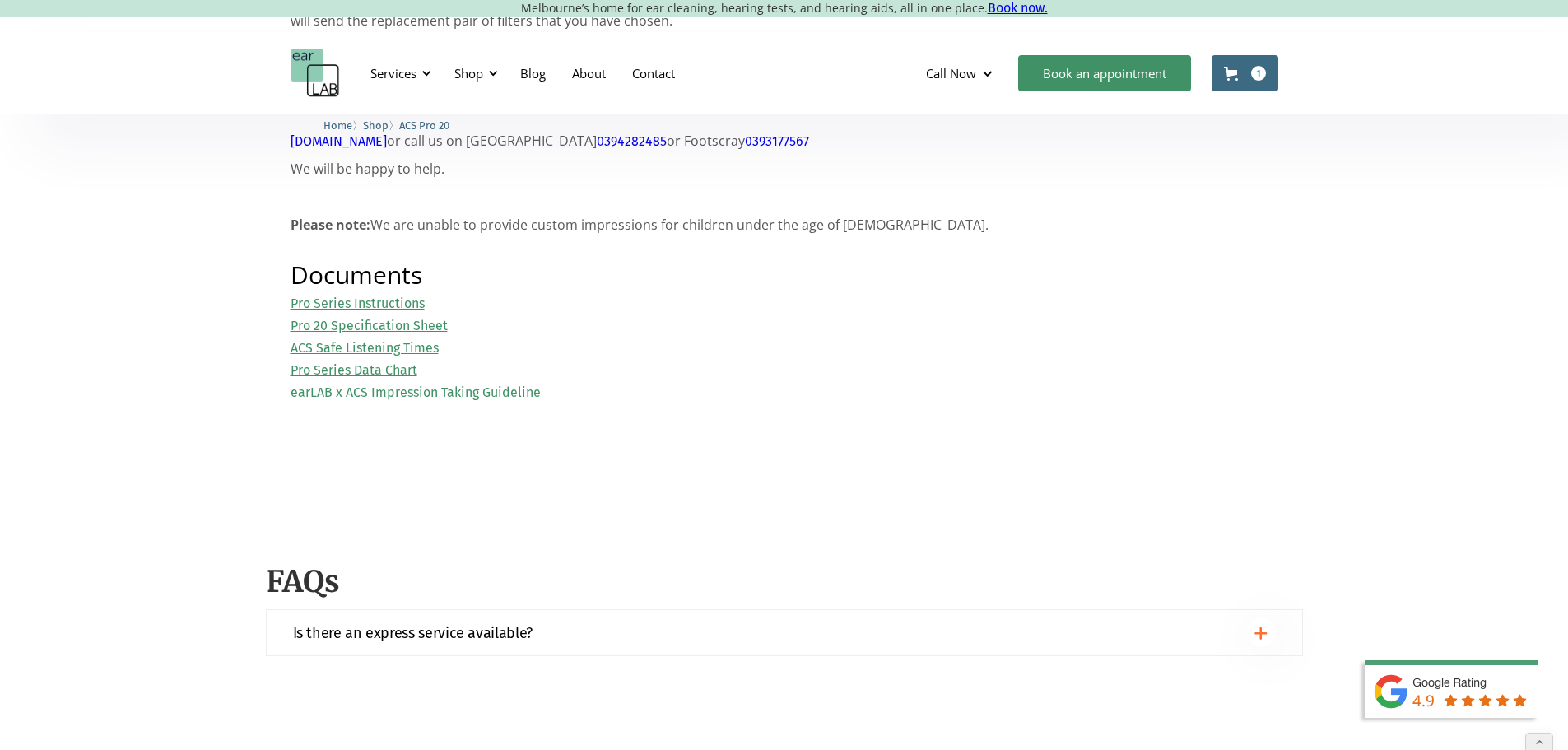
click at [352, 334] on link "Pro 20 Specification Sheet" at bounding box center [369, 326] width 157 height 16
